Goal: Task Accomplishment & Management: Use online tool/utility

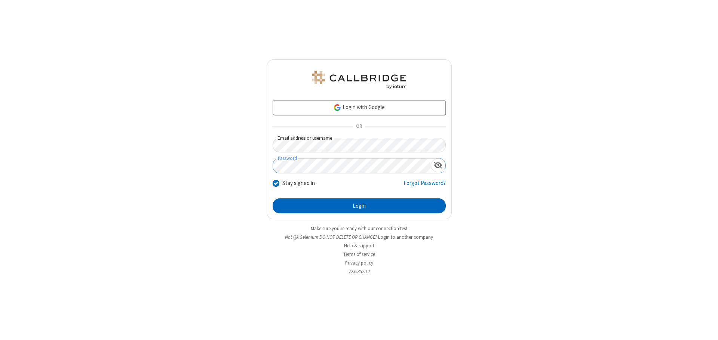
click at [359, 206] on button "Login" at bounding box center [358, 205] width 173 height 15
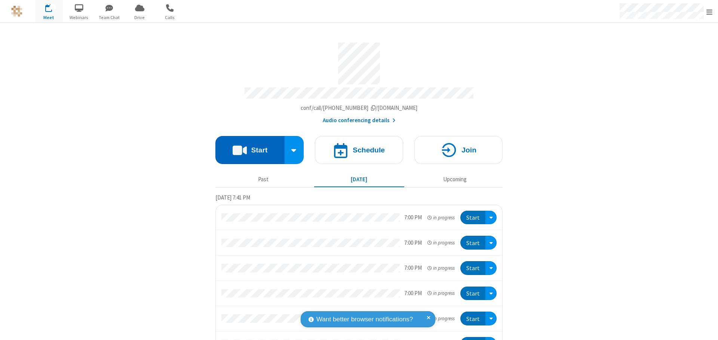
click at [247, 147] on button "Start" at bounding box center [249, 150] width 69 height 28
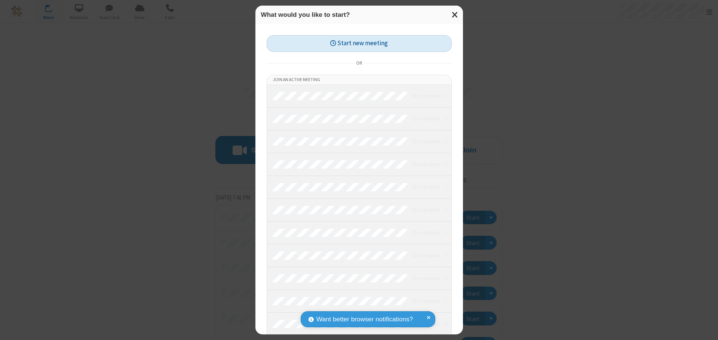
click at [359, 43] on button "Start new meeting" at bounding box center [358, 43] width 185 height 17
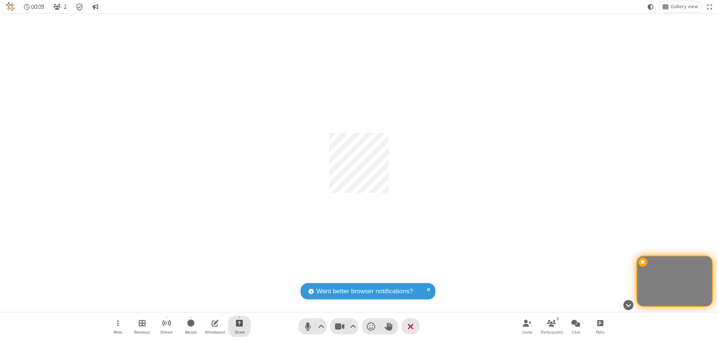
click at [239, 323] on span "Start sharing" at bounding box center [239, 322] width 7 height 9
click at [209, 305] on span "Share my screen" at bounding box center [209, 305] width 9 height 6
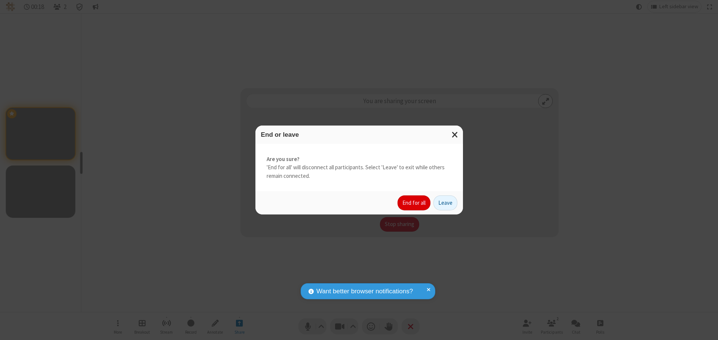
click at [414, 203] on button "End for all" at bounding box center [413, 202] width 33 height 15
